Goal: Transaction & Acquisition: Purchase product/service

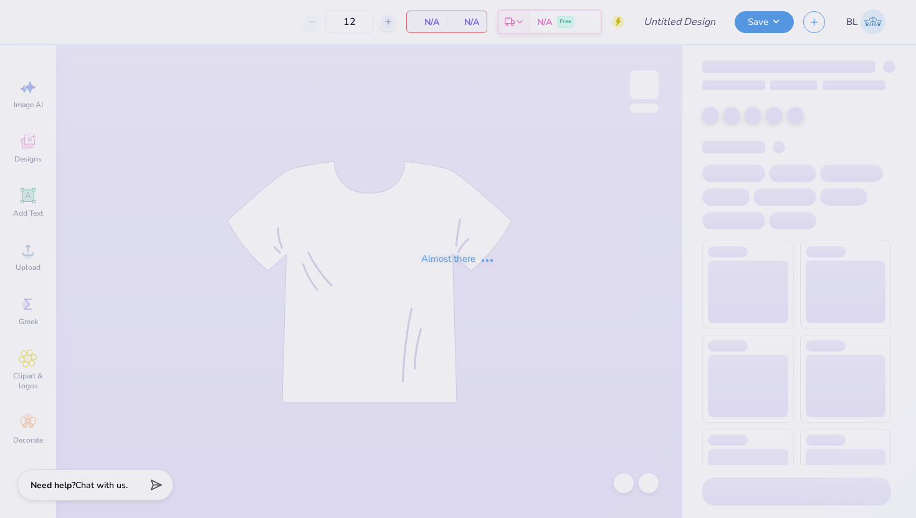
type input "Sigma Nu [DATE]"
type input "35"
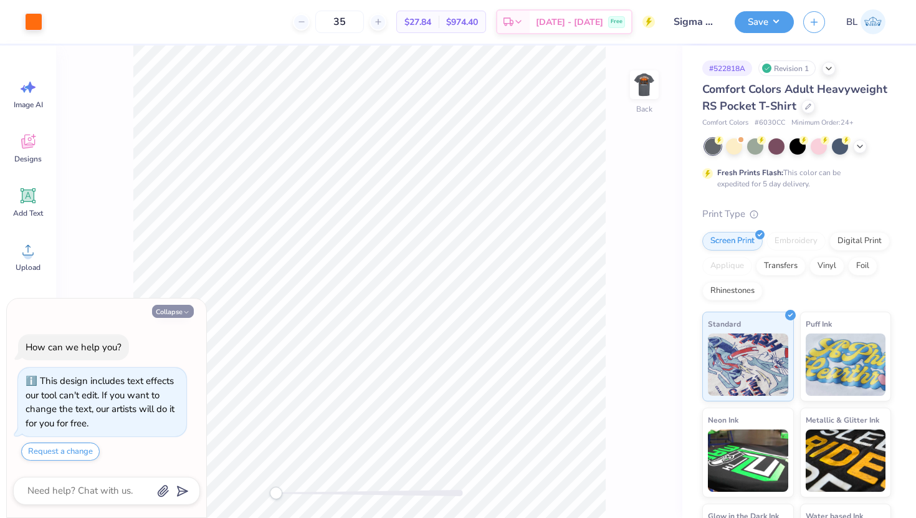
click at [178, 307] on button "Collapse" at bounding box center [173, 311] width 42 height 13
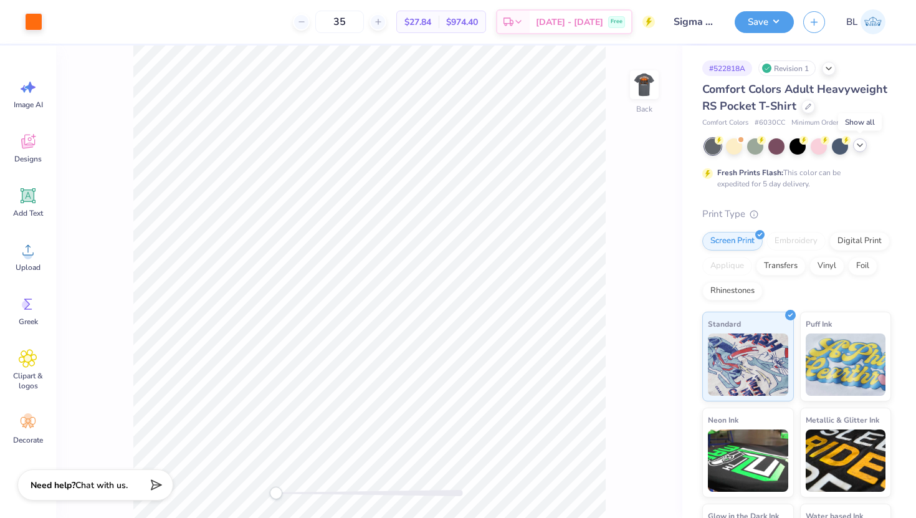
click at [856, 145] on icon at bounding box center [860, 145] width 10 height 10
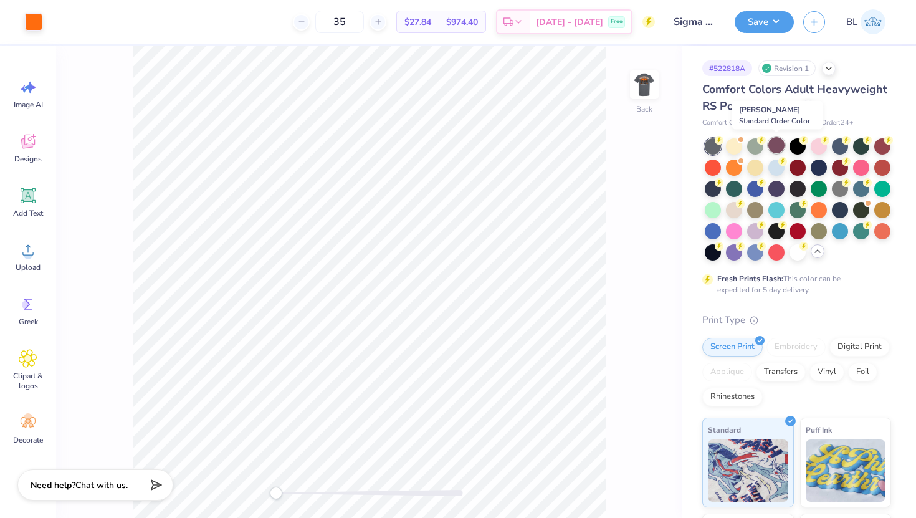
click at [778, 146] on div at bounding box center [776, 145] width 16 height 16
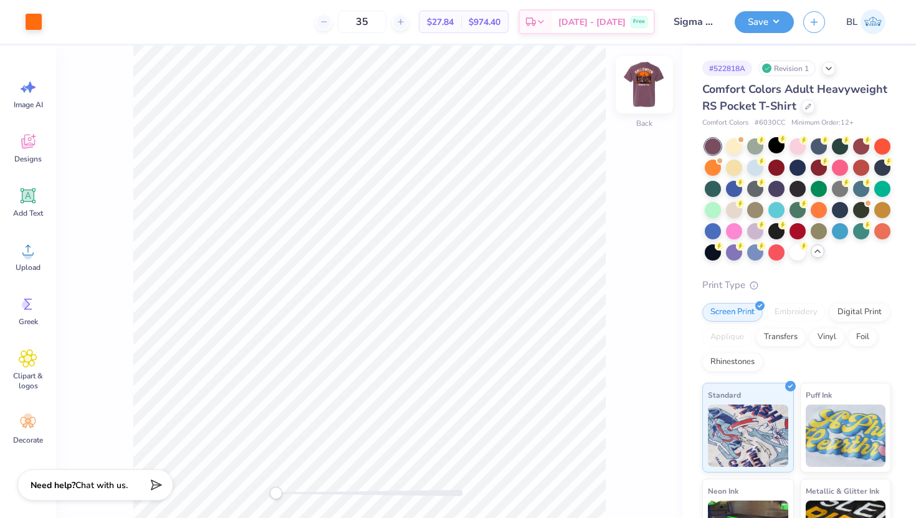
click at [637, 84] on img at bounding box center [644, 85] width 50 height 50
click at [637, 84] on img at bounding box center [644, 84] width 25 height 25
click at [859, 141] on div at bounding box center [861, 145] width 16 height 16
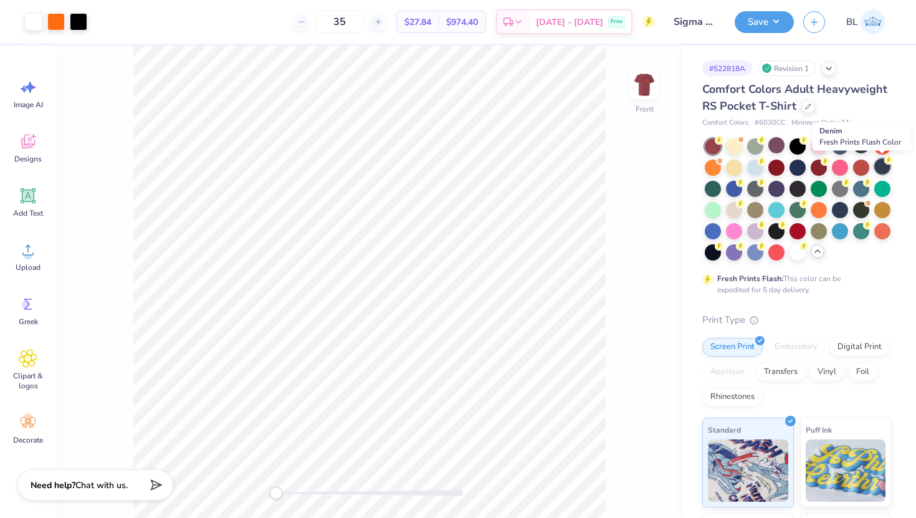
click at [882, 165] on div at bounding box center [882, 166] width 16 height 16
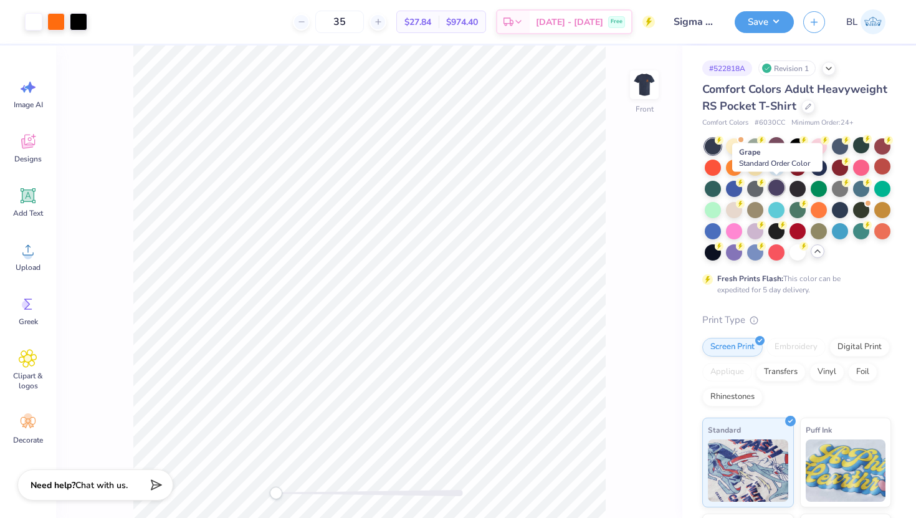
click at [773, 191] on div at bounding box center [776, 187] width 16 height 16
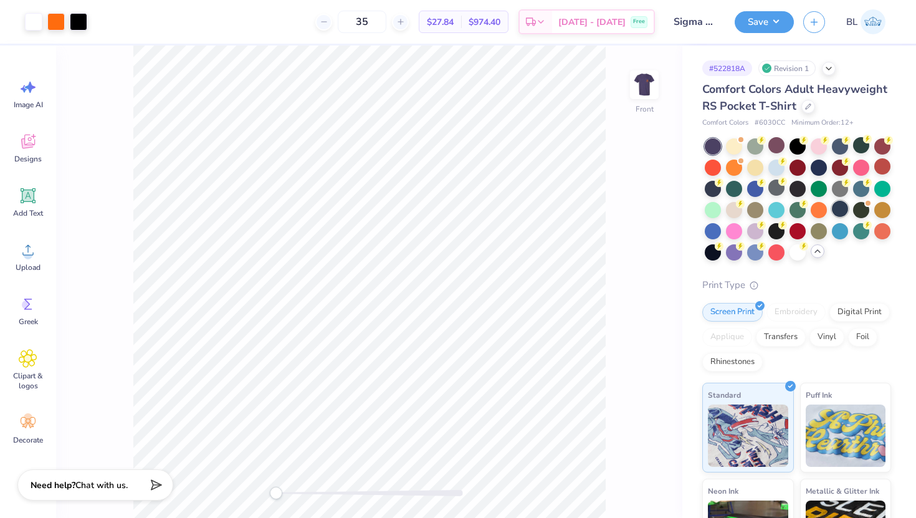
click at [833, 210] on div at bounding box center [840, 209] width 16 height 16
click at [858, 210] on div at bounding box center [861, 209] width 16 height 16
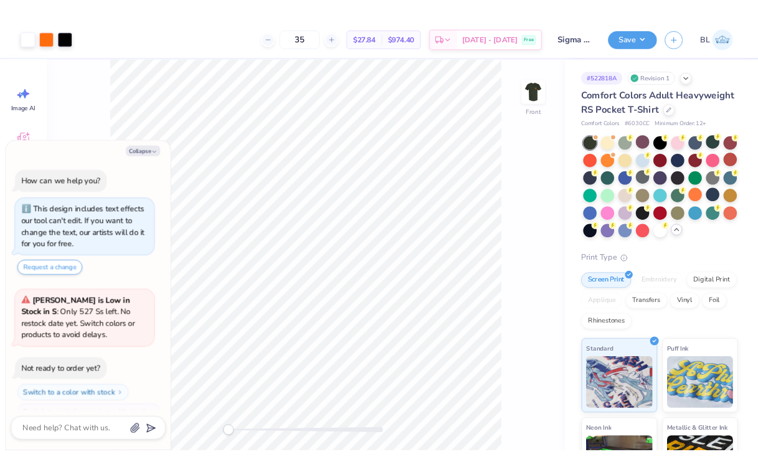
scroll to position [197, 0]
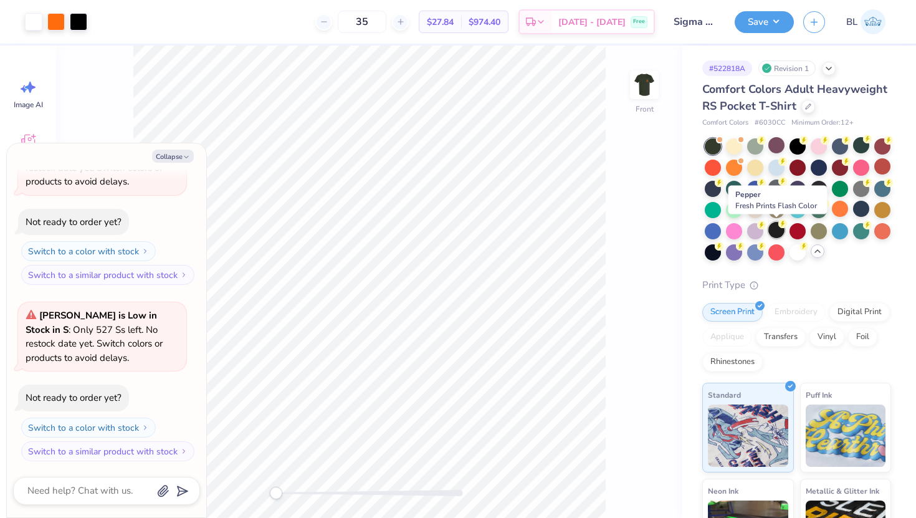
click at [778, 229] on div at bounding box center [776, 230] width 16 height 16
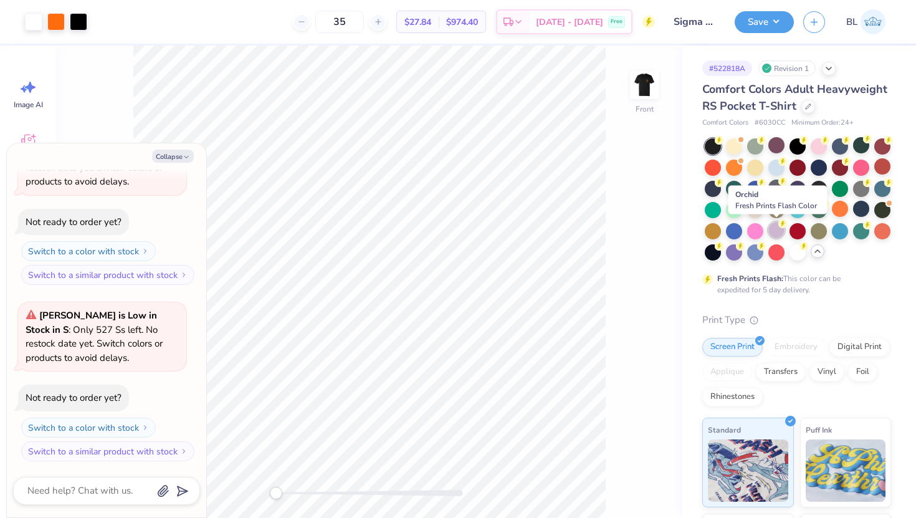
click at [779, 227] on icon at bounding box center [782, 223] width 9 height 9
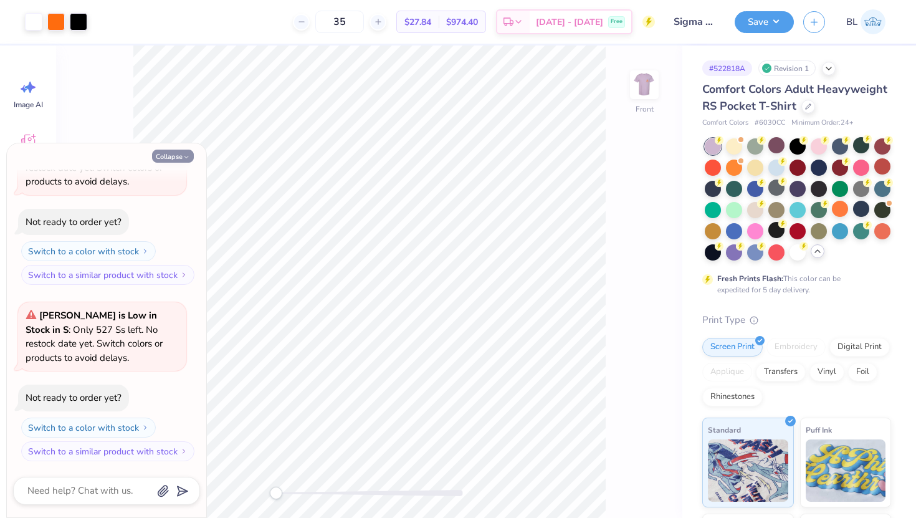
click at [173, 161] on button "Collapse" at bounding box center [173, 156] width 42 height 13
type textarea "x"
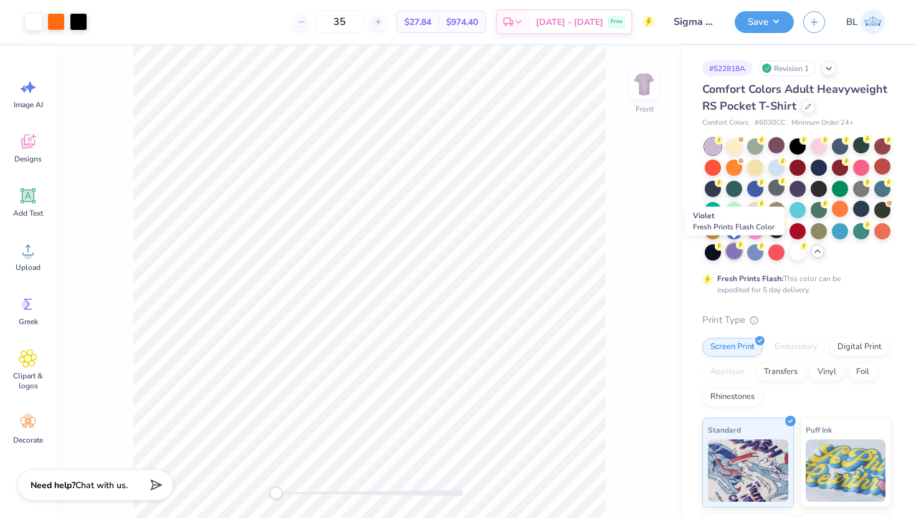
click at [737, 254] on div at bounding box center [734, 251] width 16 height 16
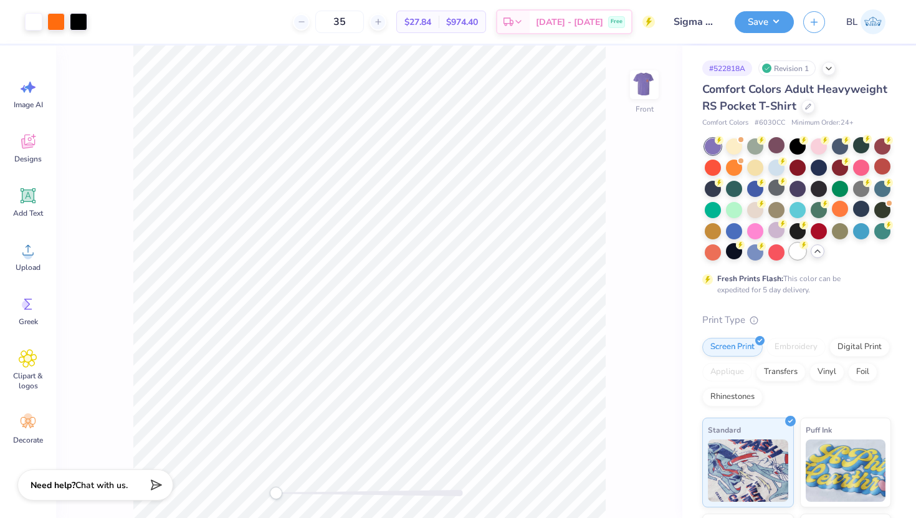
click at [796, 248] on div at bounding box center [798, 251] width 16 height 16
click at [732, 251] on div at bounding box center [734, 251] width 16 height 16
click at [801, 145] on div at bounding box center [798, 145] width 16 height 16
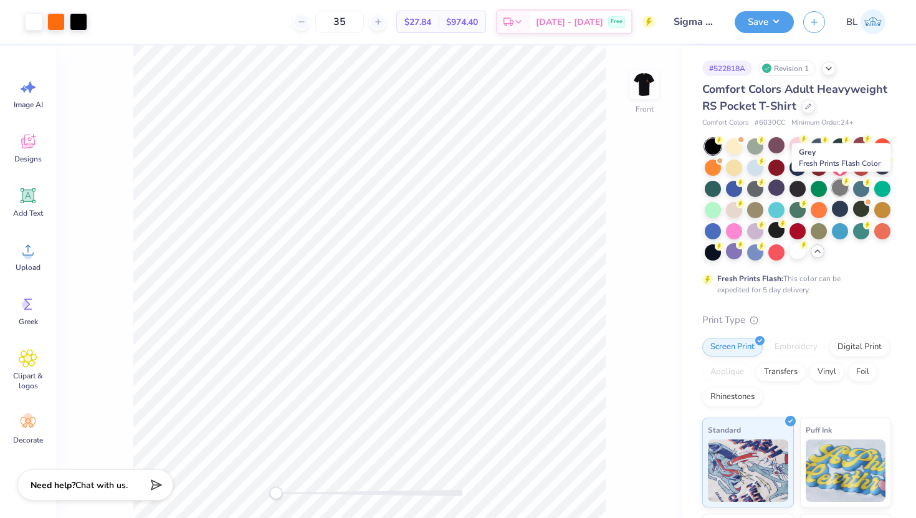
click at [846, 182] on icon at bounding box center [846, 181] width 4 height 6
